Goal: Transaction & Acquisition: Purchase product/service

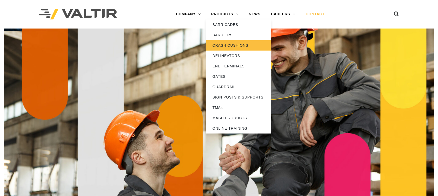
click at [227, 46] on link "CRASH CUSHIONS" at bounding box center [238, 45] width 65 height 10
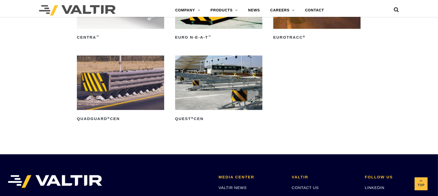
scroll to position [1592, 0]
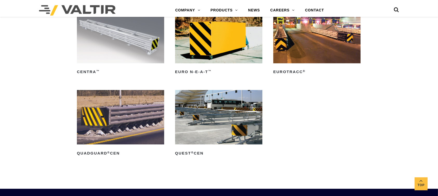
click at [124, 106] on img at bounding box center [120, 117] width 87 height 55
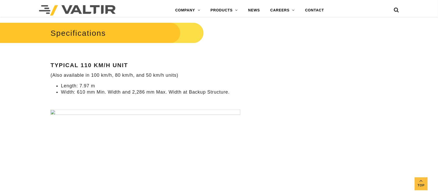
scroll to position [420, 0]
